Goal: Information Seeking & Learning: Learn about a topic

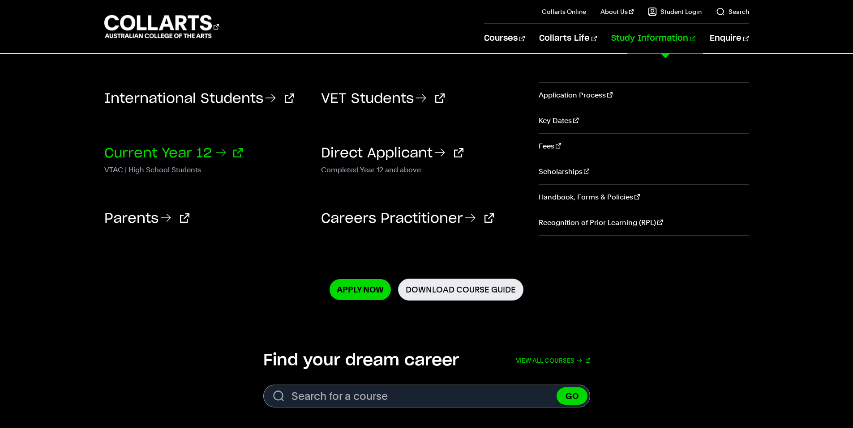
click at [201, 156] on link "Current Year 12" at bounding box center [173, 153] width 138 height 13
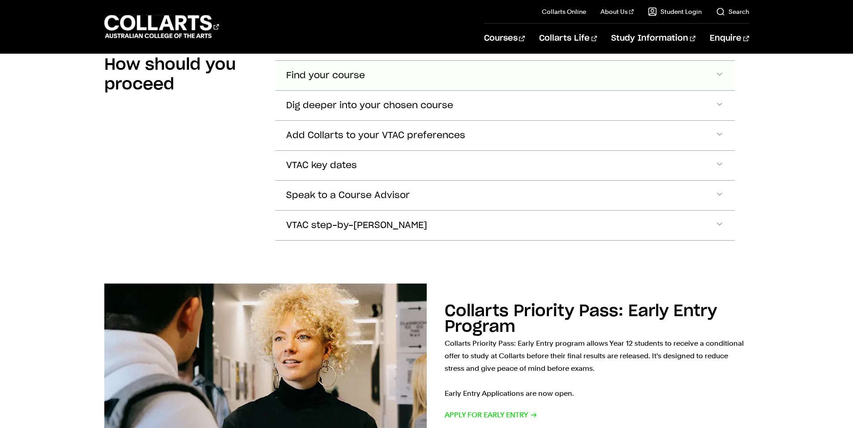
scroll to position [761, 0]
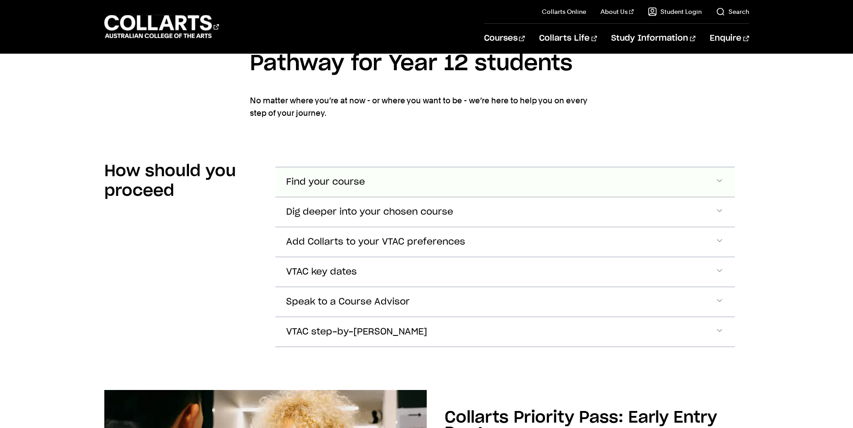
click at [389, 167] on button "Find your course" at bounding box center [504, 182] width 459 height 30
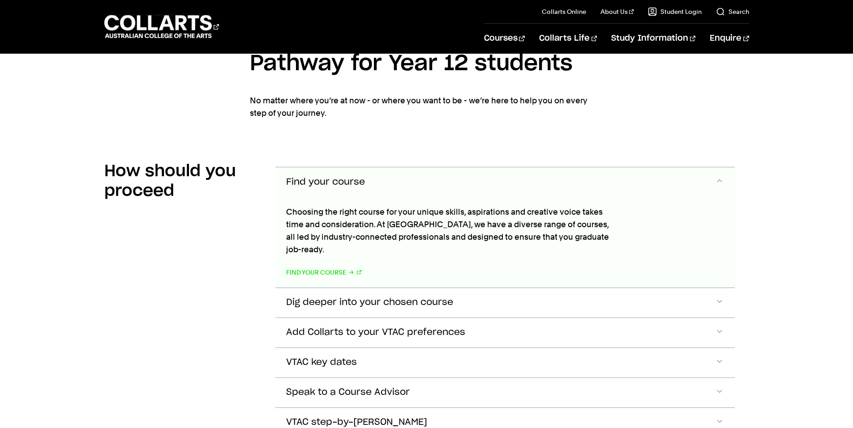
scroll to position [808, 0]
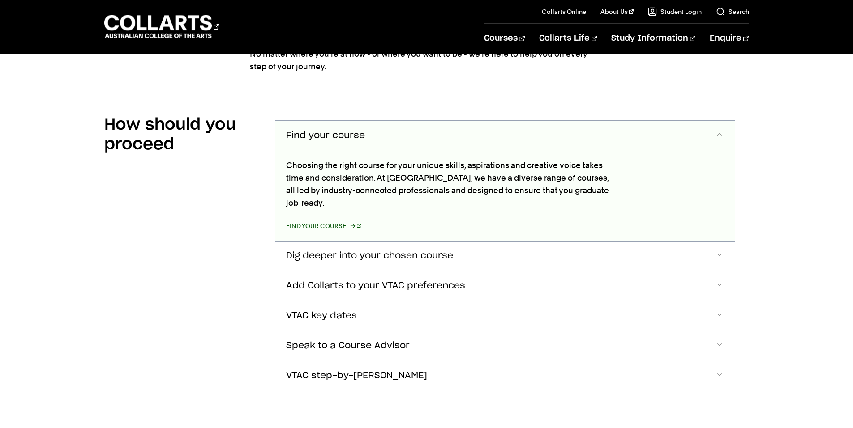
click at [347, 220] on link "Find your course" at bounding box center [324, 226] width 76 height 13
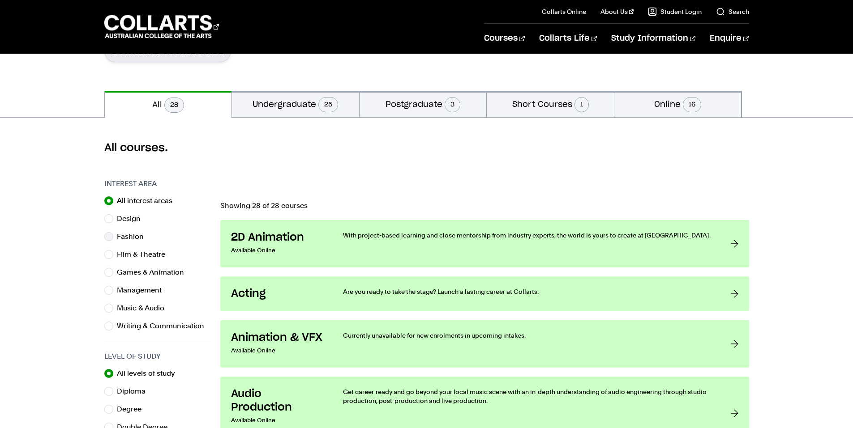
scroll to position [179, 0]
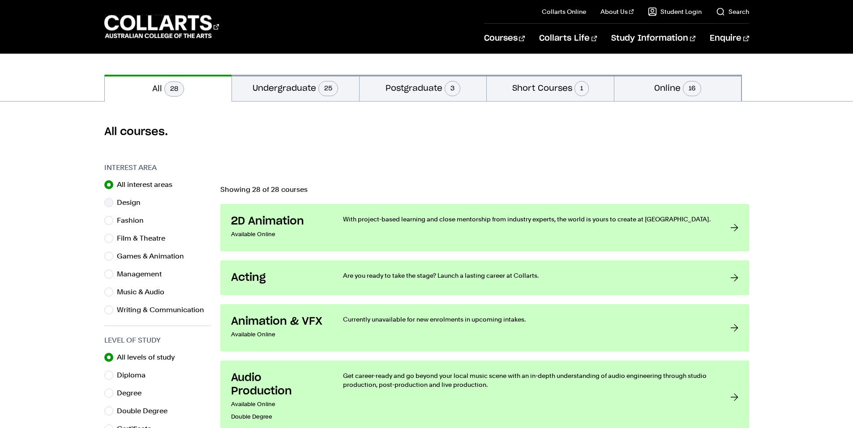
click at [128, 205] on label "Design" at bounding box center [132, 203] width 31 height 13
click at [113, 205] on input "Design" at bounding box center [108, 202] width 9 height 9
radio input "true"
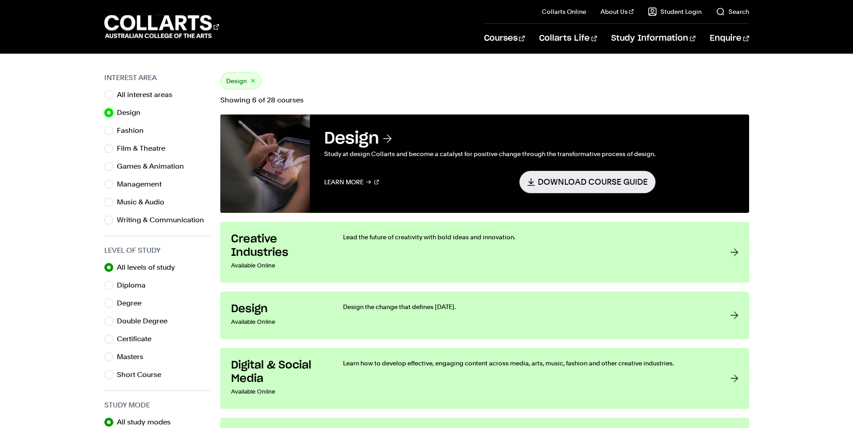
scroll to position [269, 0]
click at [112, 171] on div "Games & Animation" at bounding box center [157, 167] width 107 height 13
click at [107, 168] on input "Games & Animation" at bounding box center [108, 166] width 9 height 9
radio input "true"
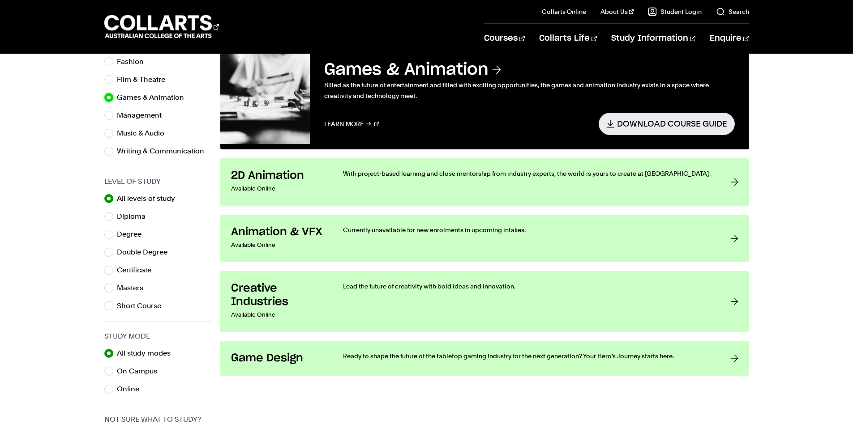
scroll to position [224, 0]
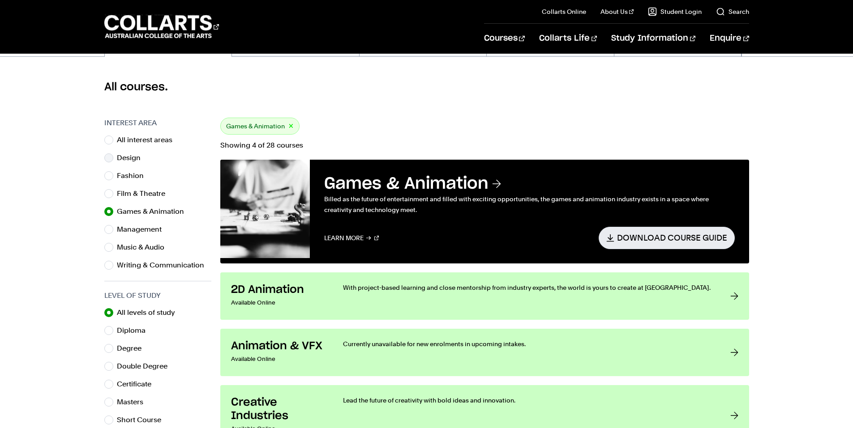
click at [107, 163] on div "Design" at bounding box center [157, 158] width 107 height 13
click at [108, 155] on input "Design" at bounding box center [108, 158] width 9 height 9
radio input "true"
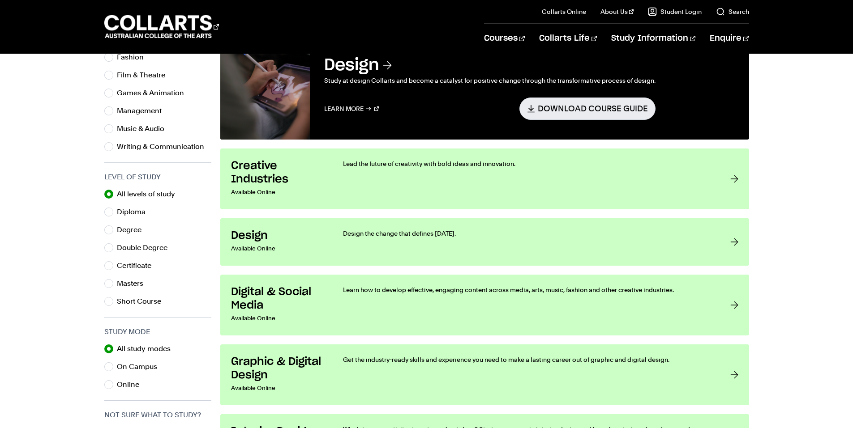
scroll to position [358, 0]
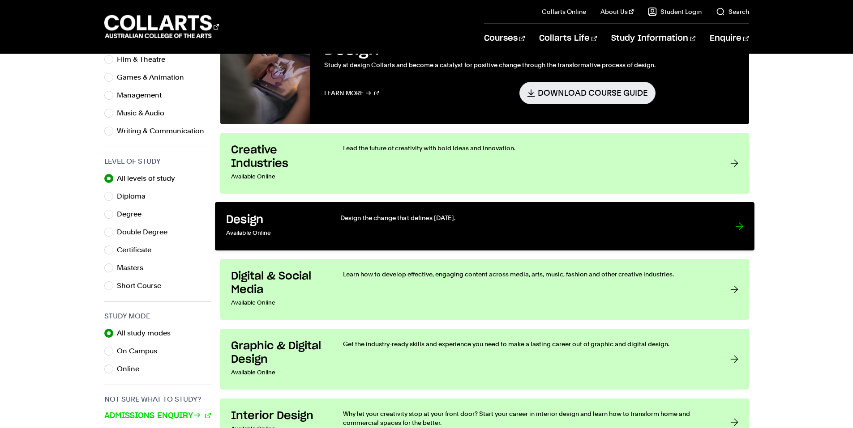
click at [377, 231] on div "Design the change that defines [DATE]." at bounding box center [528, 227] width 376 height 26
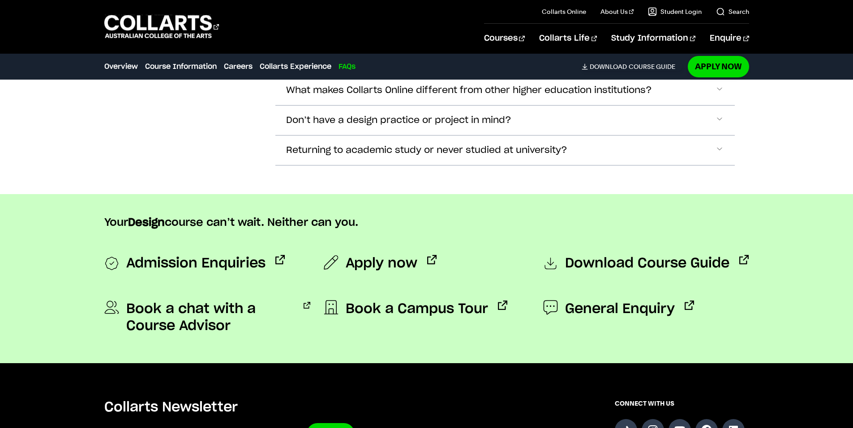
scroll to position [3268, 0]
